Goal: Check status: Check status

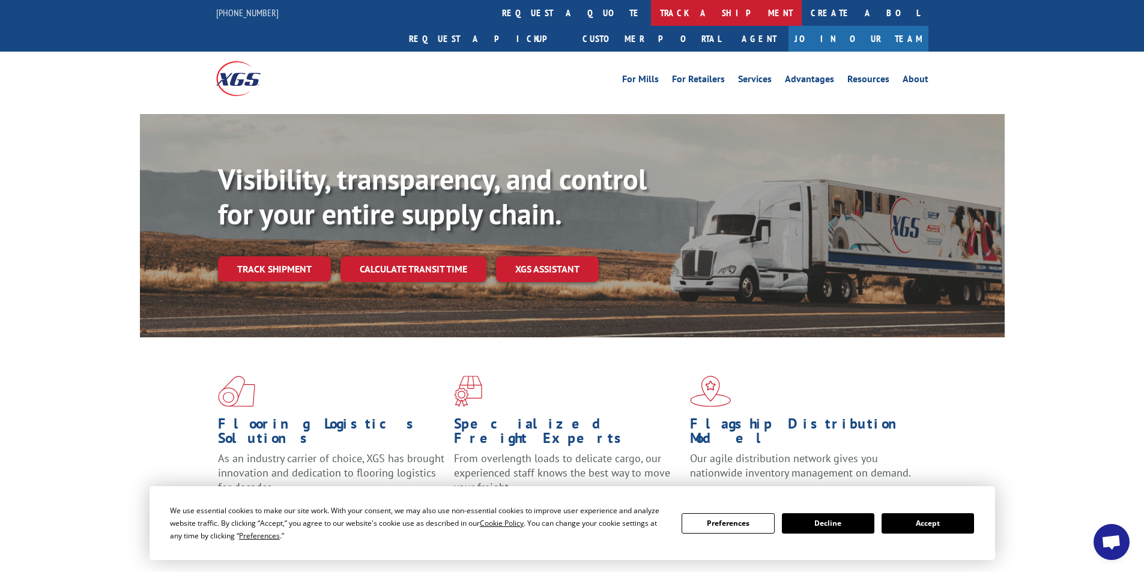
click at [651, 9] on link "track a shipment" at bounding box center [726, 13] width 151 height 26
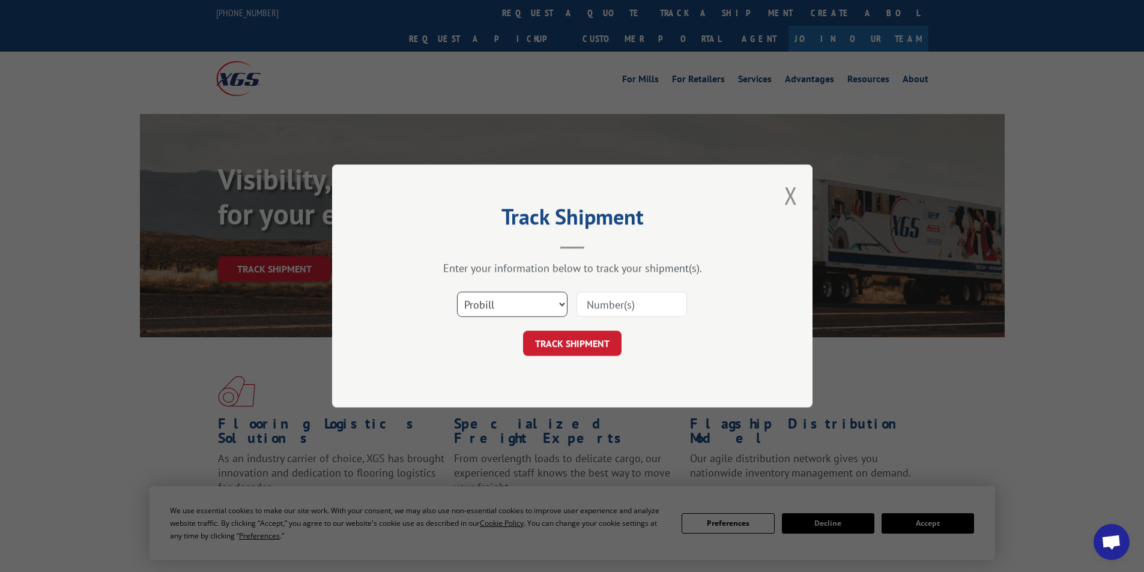
click at [560, 304] on select "Select category... Probill BOL PO" at bounding box center [512, 304] width 111 height 25
select select "bol"
click at [457, 292] on select "Select category... Probill BOL PO" at bounding box center [512, 304] width 111 height 25
click at [599, 310] on input at bounding box center [632, 304] width 111 height 25
type input "2878031"
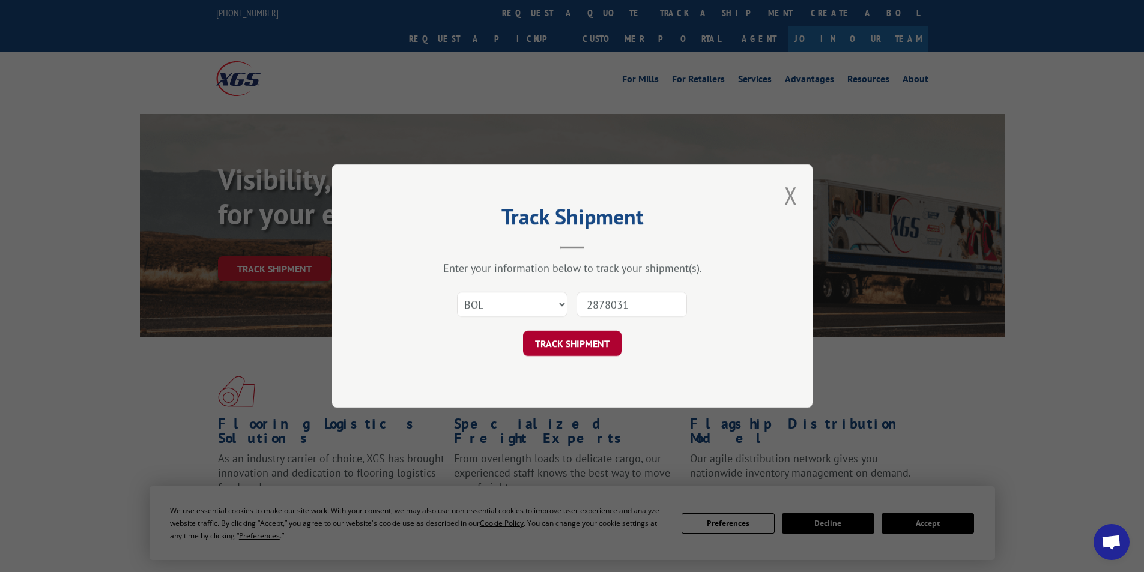
click at [563, 344] on button "TRACK SHIPMENT" at bounding box center [572, 343] width 99 height 25
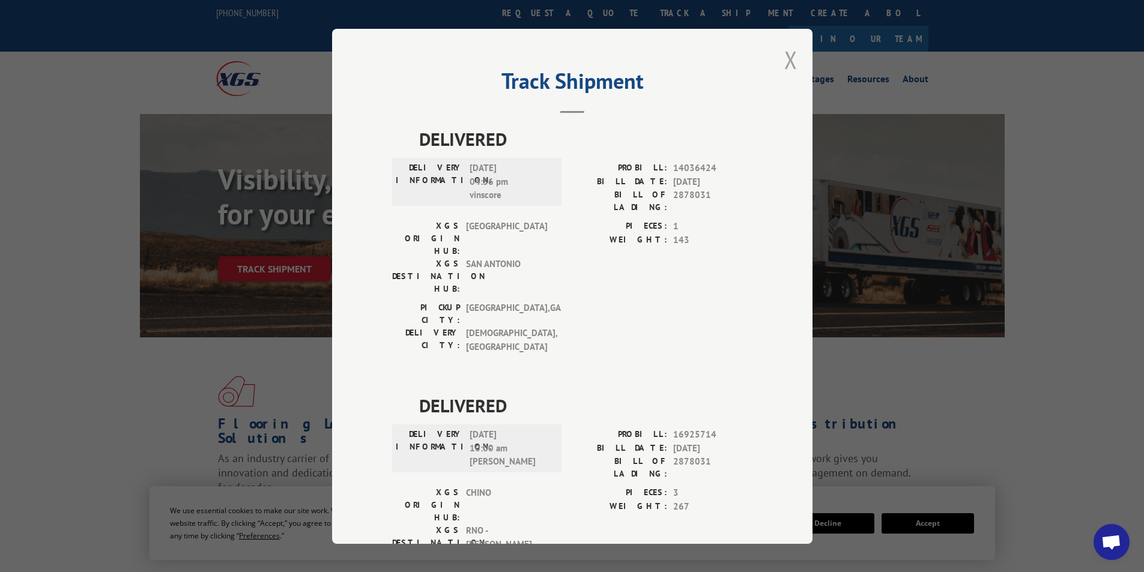
click at [785, 63] on button "Close modal" at bounding box center [791, 60] width 13 height 32
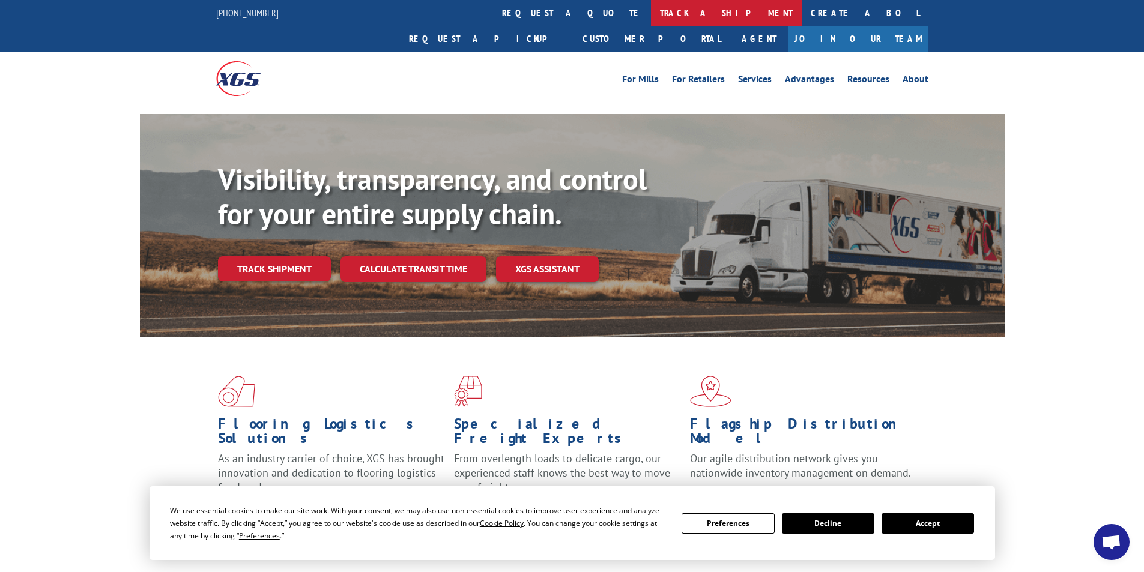
click at [651, 10] on link "track a shipment" at bounding box center [726, 13] width 151 height 26
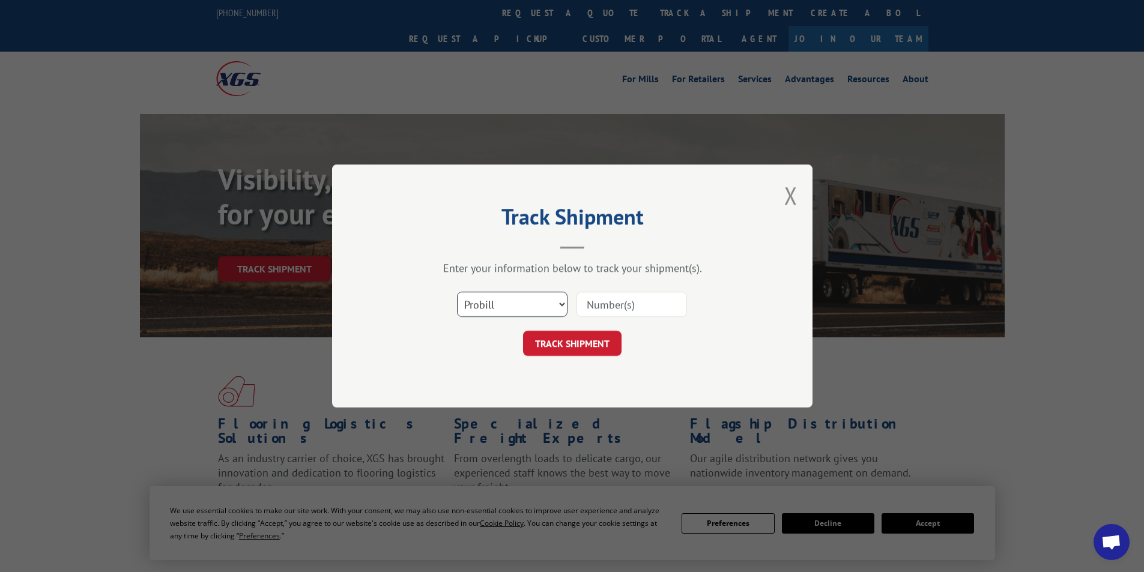
click at [560, 306] on select "Select category... Probill BOL PO" at bounding box center [512, 304] width 111 height 25
select select "bol"
click at [457, 292] on select "Select category... Probill BOL PO" at bounding box center [512, 304] width 111 height 25
click at [610, 310] on input at bounding box center [632, 304] width 111 height 25
type input "2876031"
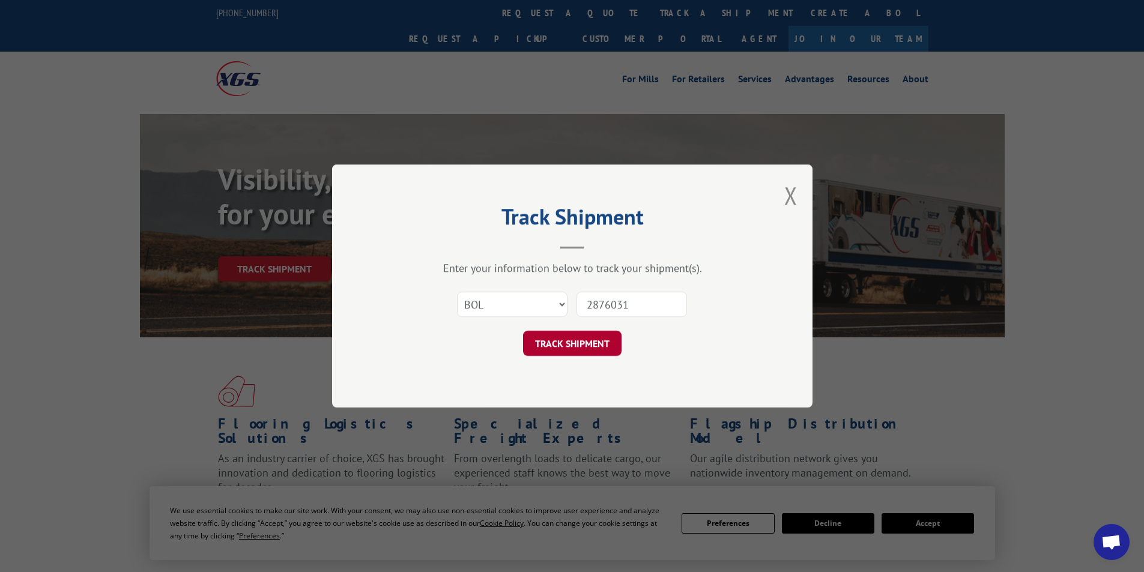
click at [574, 345] on button "TRACK SHIPMENT" at bounding box center [572, 343] width 99 height 25
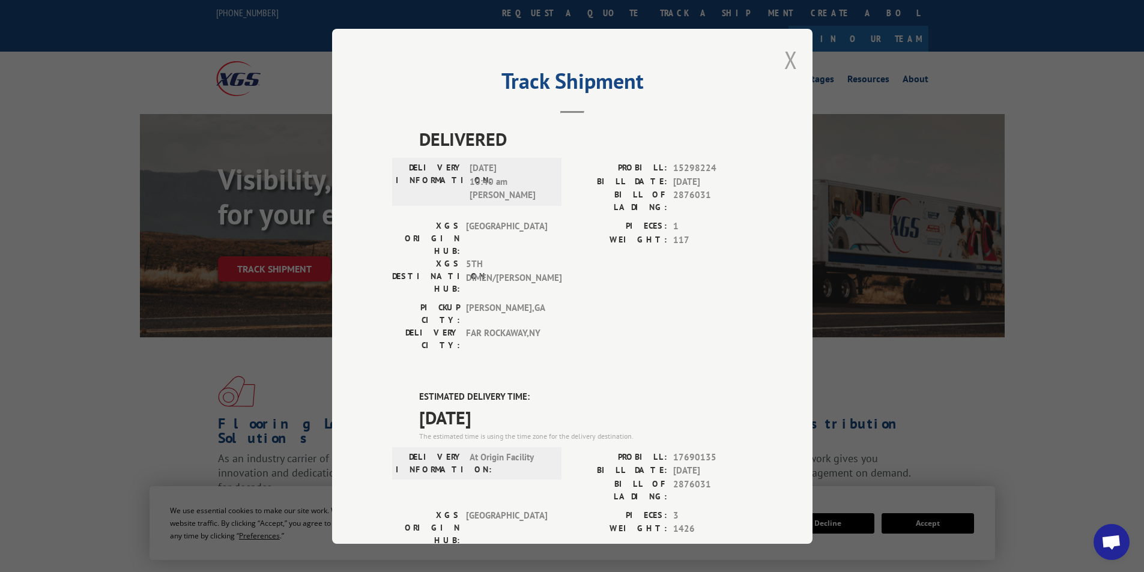
click at [785, 63] on button "Close modal" at bounding box center [791, 60] width 13 height 32
